Goal: Answer question/provide support: Answer question/provide support

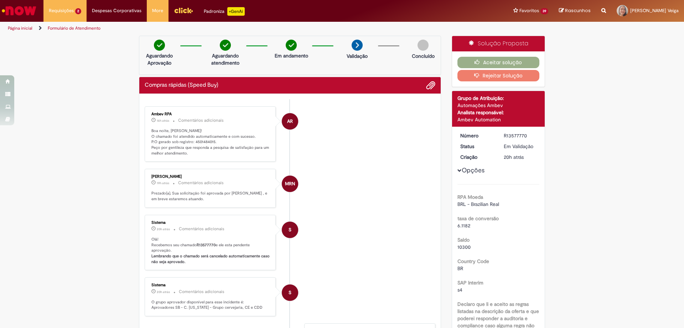
click at [182, 11] on img "Menu Cabeçalho" at bounding box center [183, 10] width 19 height 11
click at [499, 64] on button "Aceitar solução" at bounding box center [499, 62] width 82 height 11
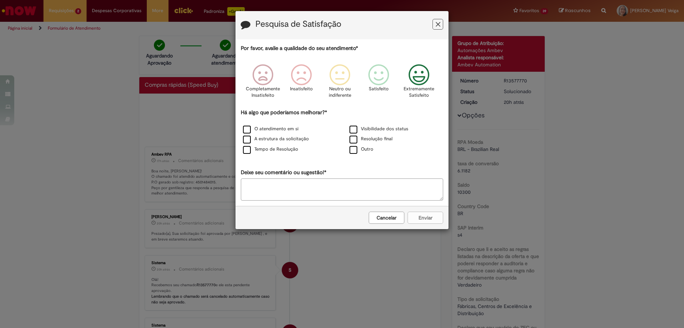
click at [424, 78] on icon "Feedback" at bounding box center [419, 74] width 27 height 21
click at [392, 130] on label "Visibilidade dos status" at bounding box center [379, 128] width 59 height 7
click at [430, 221] on button "Enviar" at bounding box center [426, 217] width 36 height 12
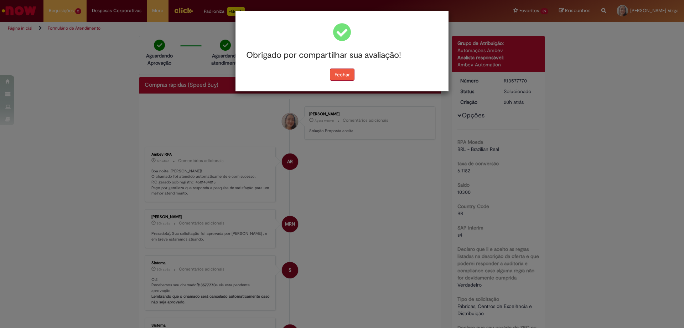
click at [352, 74] on button "Fechar" at bounding box center [342, 74] width 25 height 12
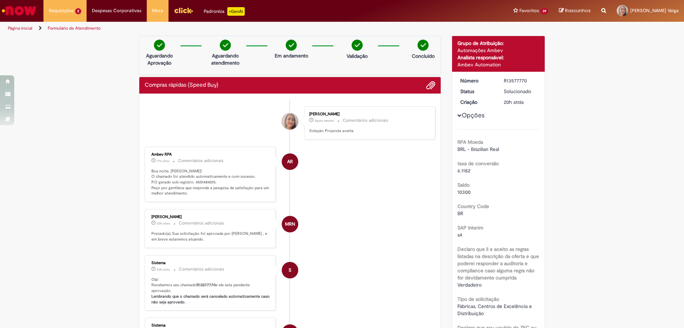
click at [19, 12] on img "Ir para a Homepage" at bounding box center [19, 11] width 37 height 14
